Goal: Task Accomplishment & Management: Manage account settings

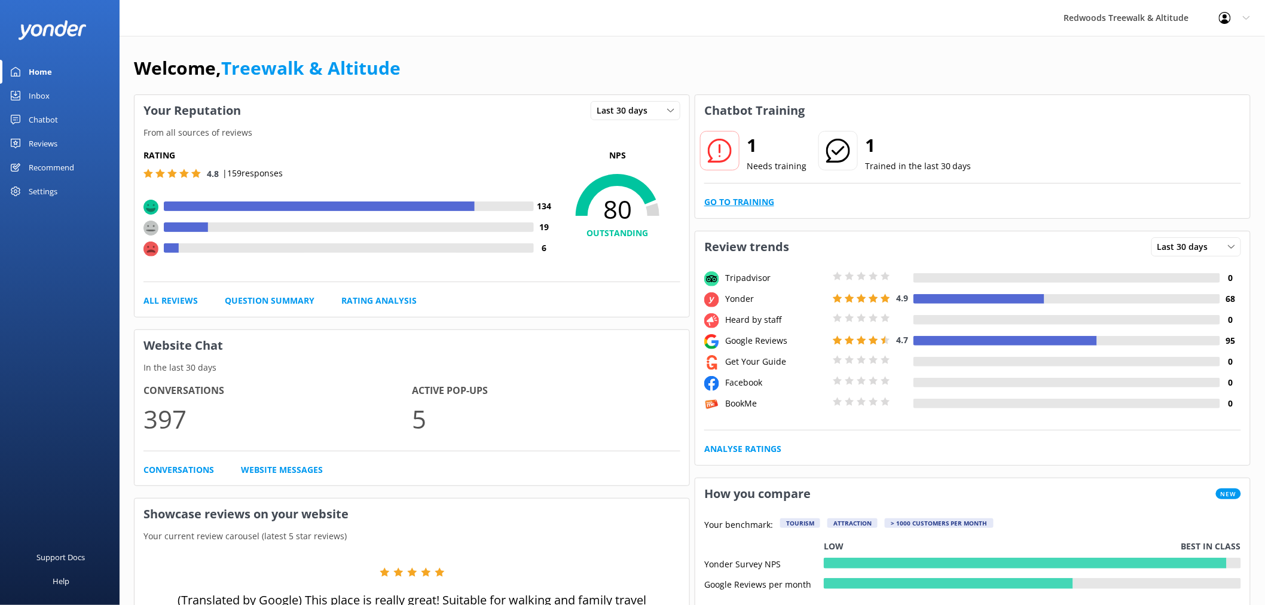
click at [749, 206] on link "Go to Training" at bounding box center [739, 201] width 70 height 13
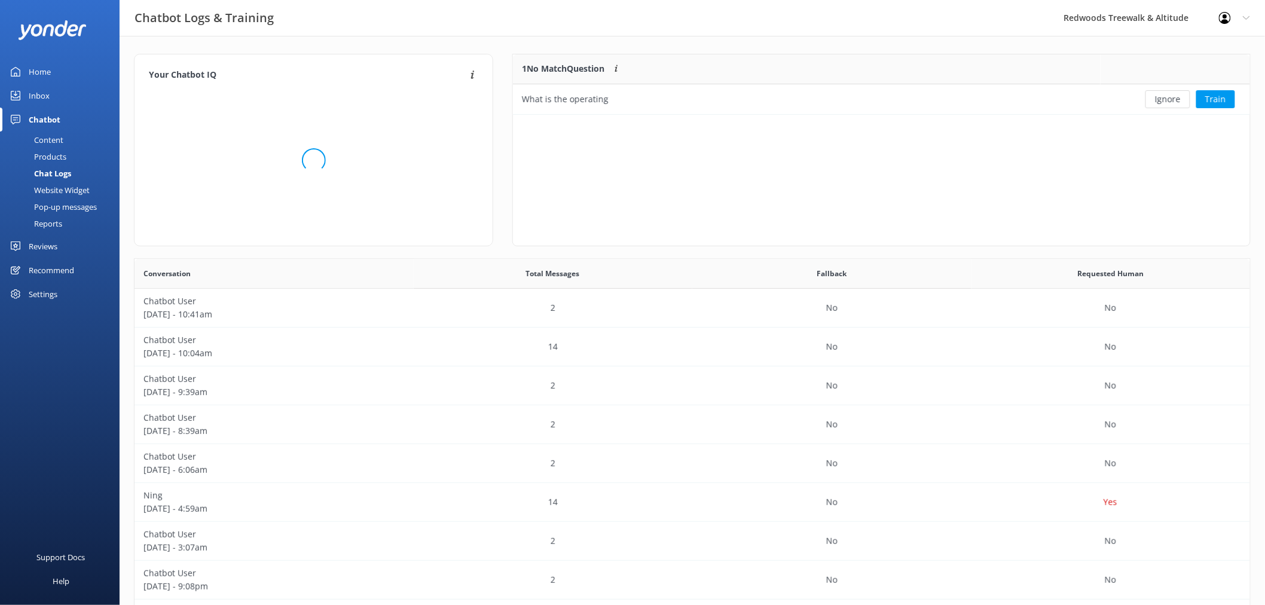
scroll to position [409, 1106]
click at [1161, 103] on button "Ignore" at bounding box center [1167, 99] width 45 height 18
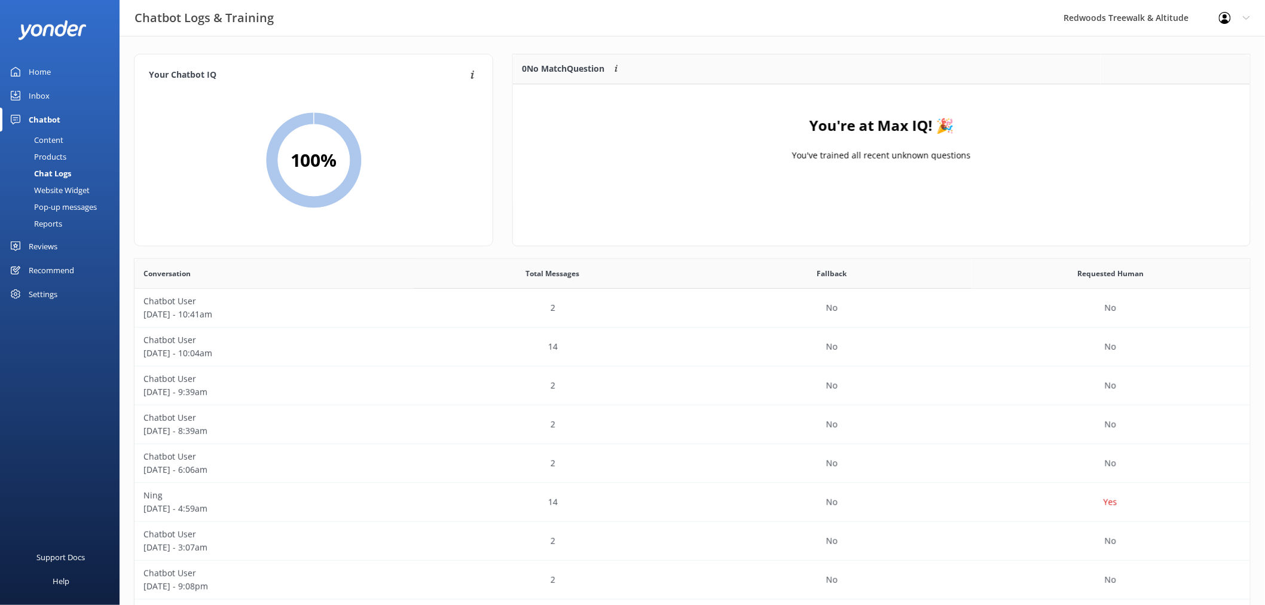
click at [66, 247] on link "Reviews" at bounding box center [60, 246] width 120 height 24
